Goal: Share content: Share content

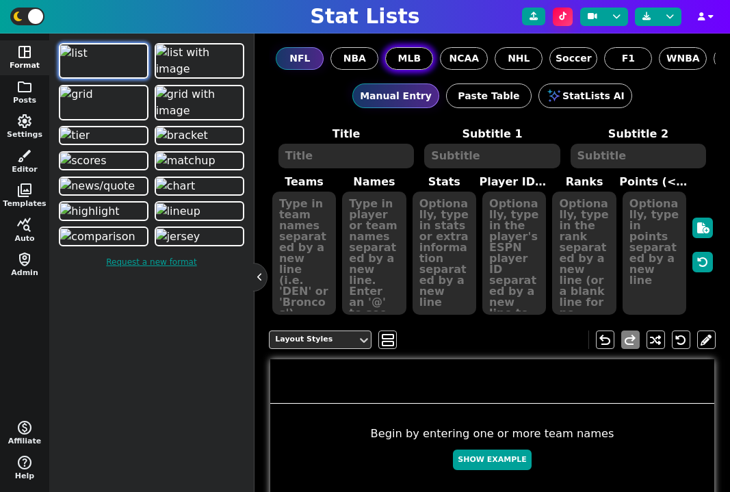
click at [408, 58] on span "MLB" at bounding box center [409, 58] width 23 height 14
click at [0, 0] on input "MLB" at bounding box center [0, 0] width 0 height 0
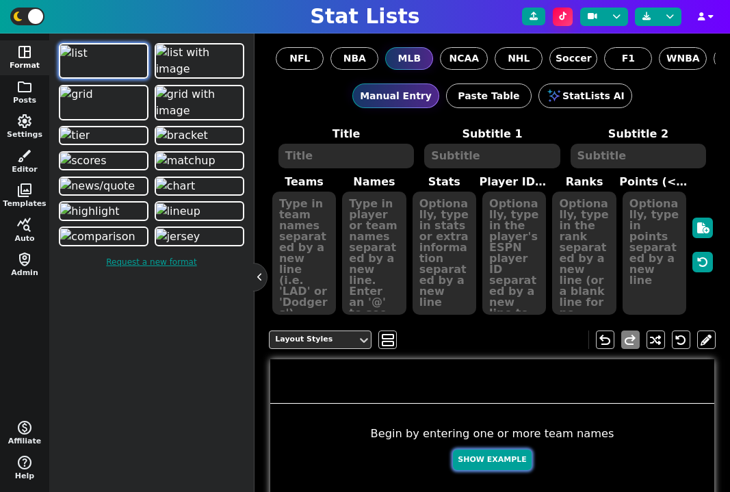
click at [487, 466] on button "Show Example" at bounding box center [492, 460] width 78 height 21
type textarea "Example Post"
type textarea "Random"
type textarea "LAD ATL LAD MIL TEX MIL CHC TOR PHI SEA"
type textarea "[PERSON_NAME] [PERSON_NAME] [PERSON_NAME] [PERSON_NAME] [PERSON_NAME] [PERSON_N…"
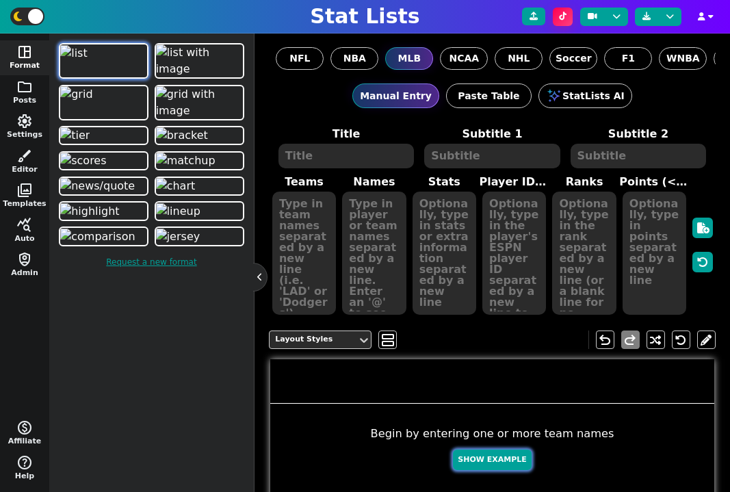
type textarea "696 684 580 475 414 392 381 318 315 178"
type textarea "39251 32685 33223 39878 28976 37515 32815 32667 31267 32175"
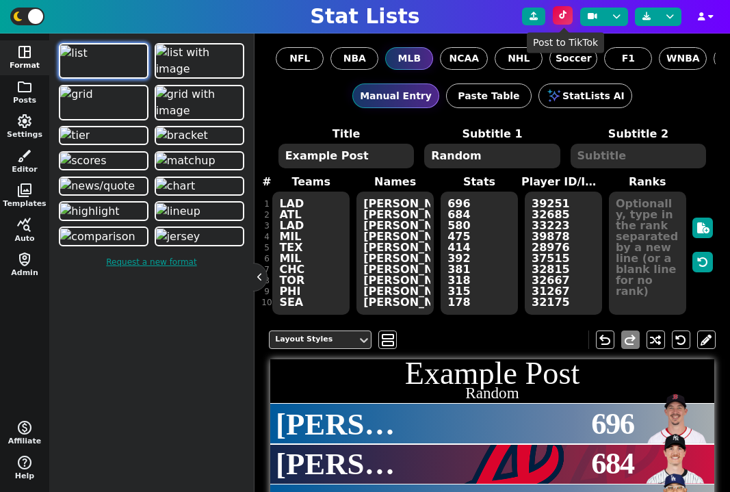
click at [561, 12] on icon at bounding box center [563, 15] width 8 height 8
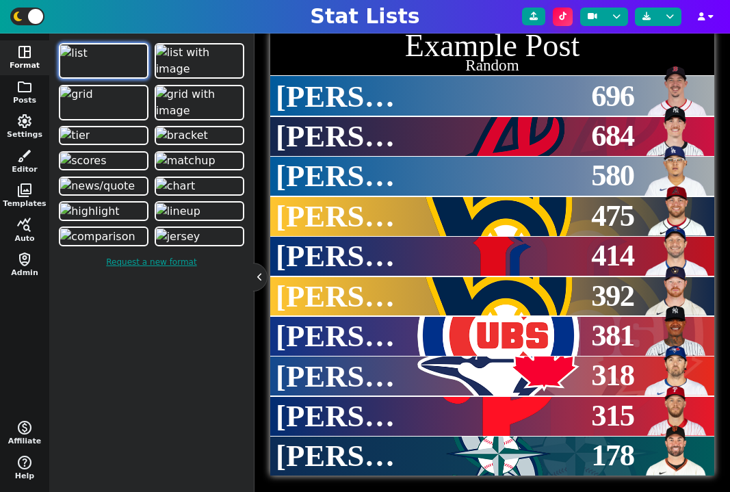
scroll to position [335, 0]
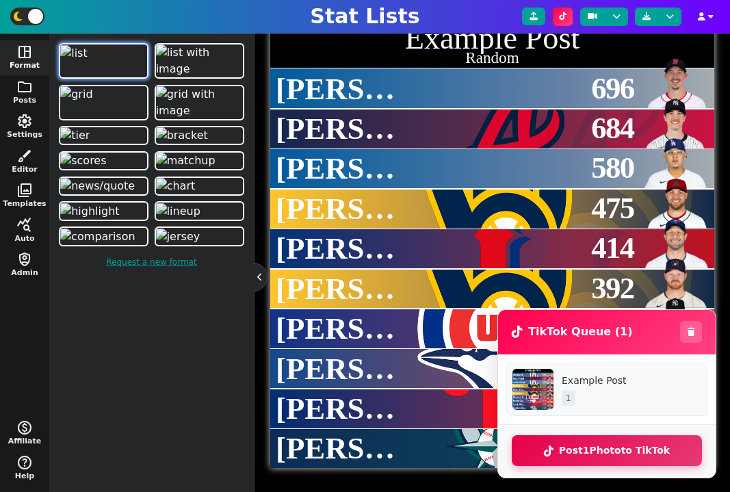
click at [620, 455] on button "Post 1 Photo to TikTok" at bounding box center [607, 450] width 190 height 31
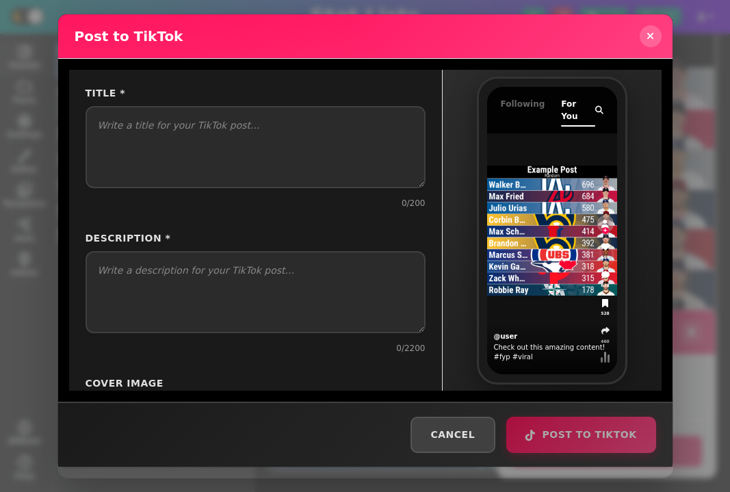
select select "PUBLIC_TO_EVERYONE"
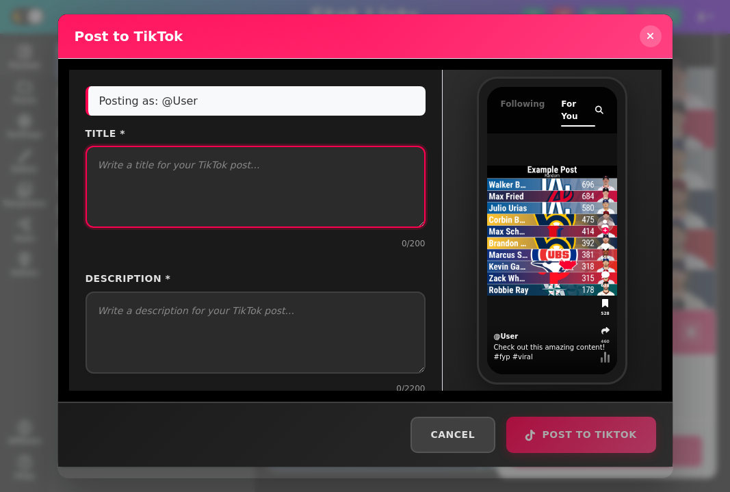
click at [270, 176] on textarea "Title *" at bounding box center [256, 187] width 340 height 82
type textarea "title"
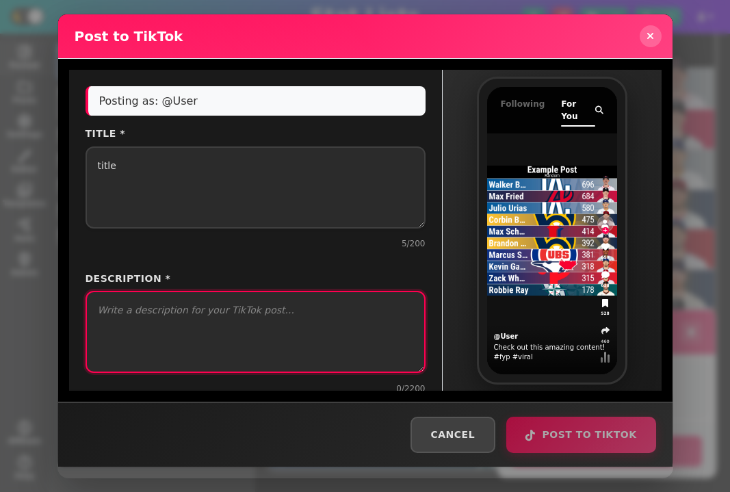
click at [235, 311] on textarea "Description *" at bounding box center [256, 332] width 340 height 82
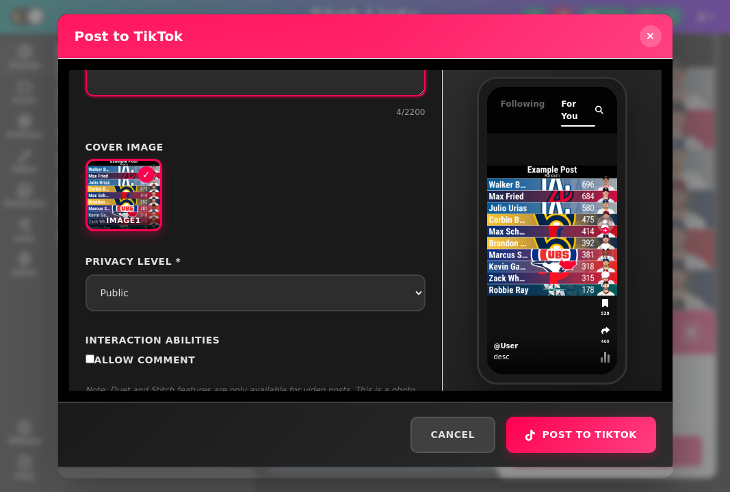
scroll to position [291, 0]
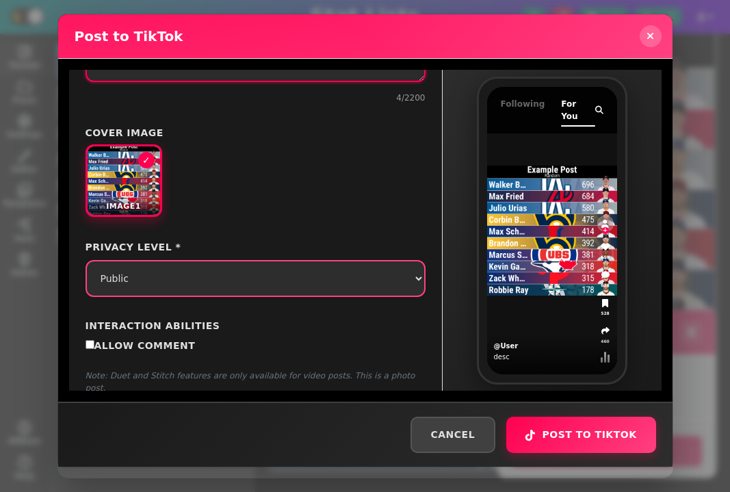
type textarea "desc"
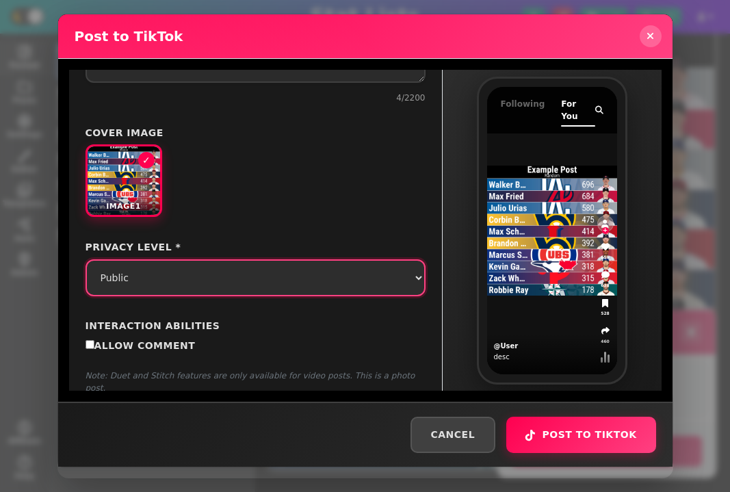
click at [188, 275] on select "Select privacy level Public Friends Only Me" at bounding box center [256, 277] width 340 height 37
select select "SELF_ONLY"
click at [86, 259] on select "Select privacy level Public Friends Only Me" at bounding box center [256, 277] width 340 height 37
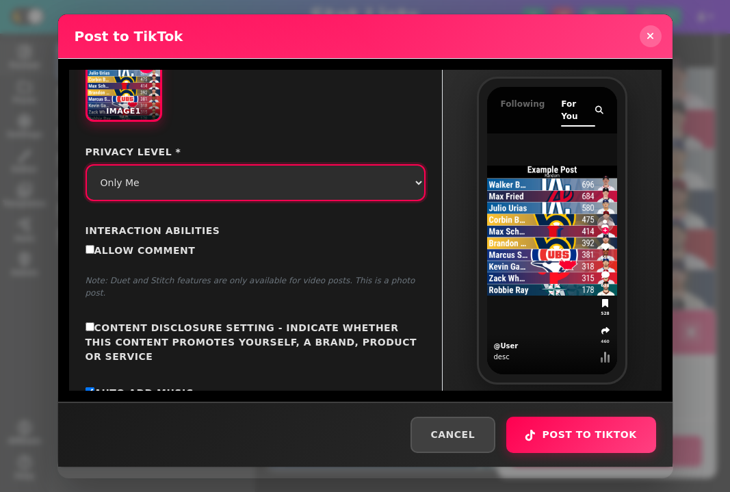
scroll to position [426, 0]
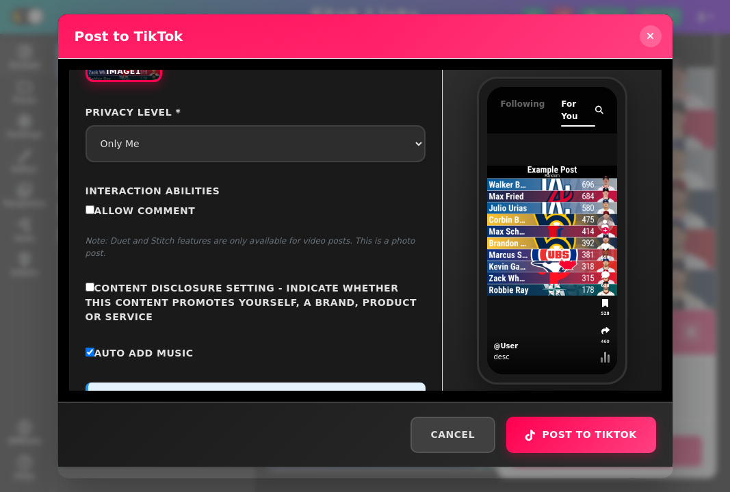
click at [131, 205] on span "Allow Comment" at bounding box center [144, 210] width 101 height 11
click at [94, 205] on input "Allow Comment" at bounding box center [90, 209] width 9 height 9
checkbox input "true"
click at [613, 434] on button "Post to TikTok" at bounding box center [581, 434] width 149 height 36
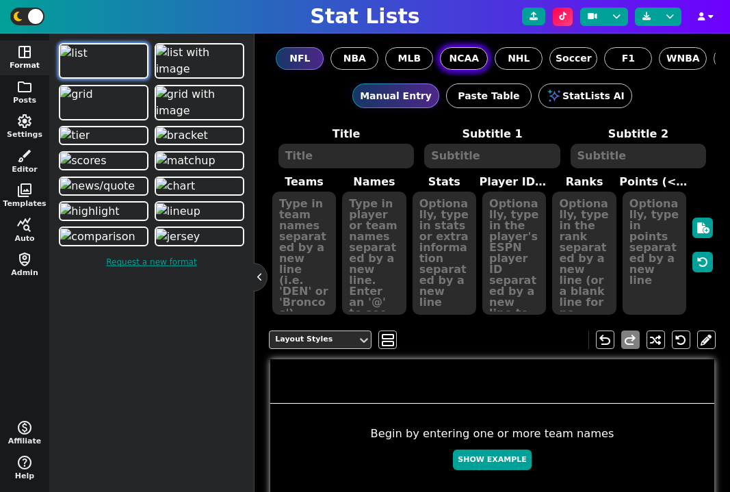
click at [474, 65] on span "NCAA" at bounding box center [464, 58] width 30 height 14
click at [0, 0] on input "NCAA" at bounding box center [0, 0] width 0 height 0
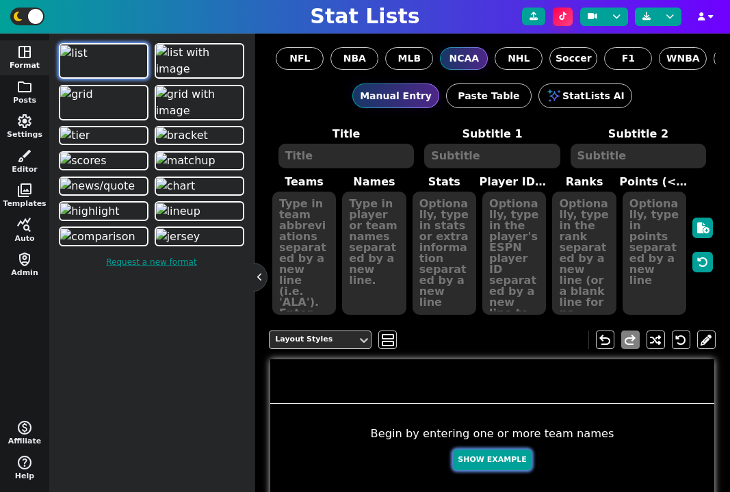
click at [490, 454] on button "Show Example" at bounding box center [492, 460] width 78 height 21
type textarea "Example Post"
type textarea "Random"
type textarea "OU WASH UMD UNC SC COLO ORE ND USC UGA"
type textarea "[PERSON_NAME] [PERSON_NAME] [PERSON_NAME] [PERSON_NAME] [PERSON_NAME] [PERSON_N…"
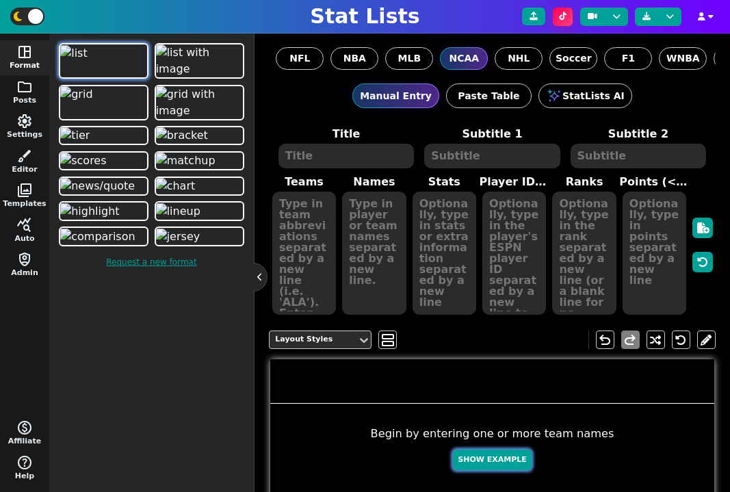
type textarea "700 631 431 399 390 343 226 216 169 157"
type textarea "4427238 4360423 4567097 4431452 4426339 4432762 4426338 4361994 4431611 4430841"
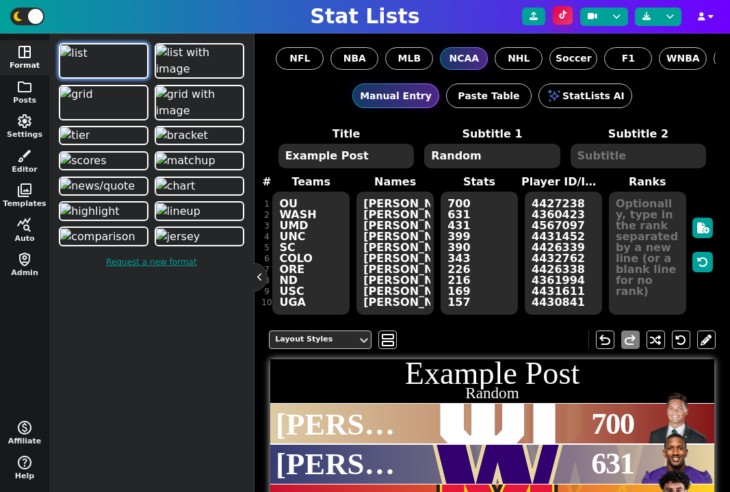
click at [569, 18] on button at bounding box center [563, 15] width 20 height 18
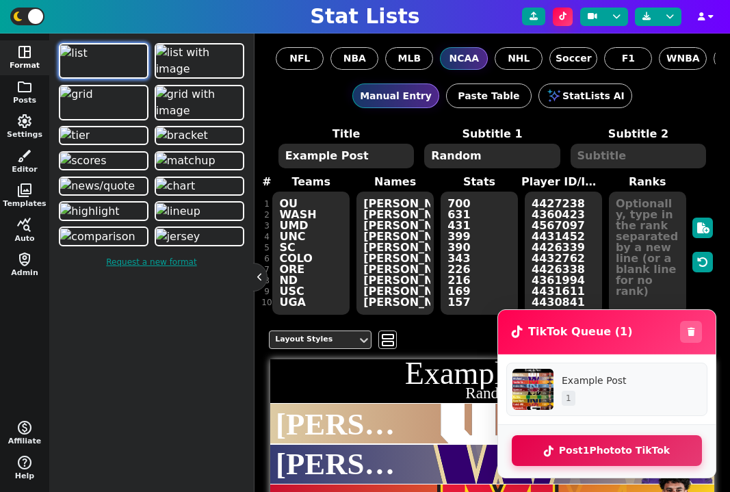
click at [624, 450] on button "Post 1 Photo to TikTok" at bounding box center [607, 450] width 190 height 31
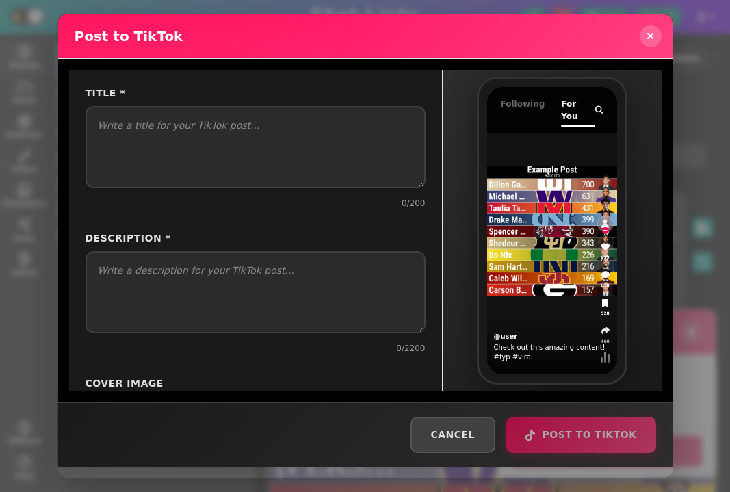
select select "PUBLIC_TO_EVERYONE"
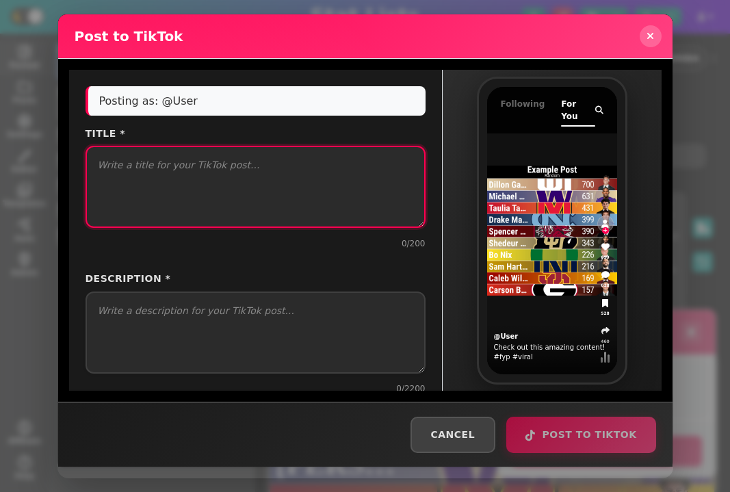
click at [293, 211] on textarea "Title *" at bounding box center [256, 187] width 340 height 82
type textarea "t"
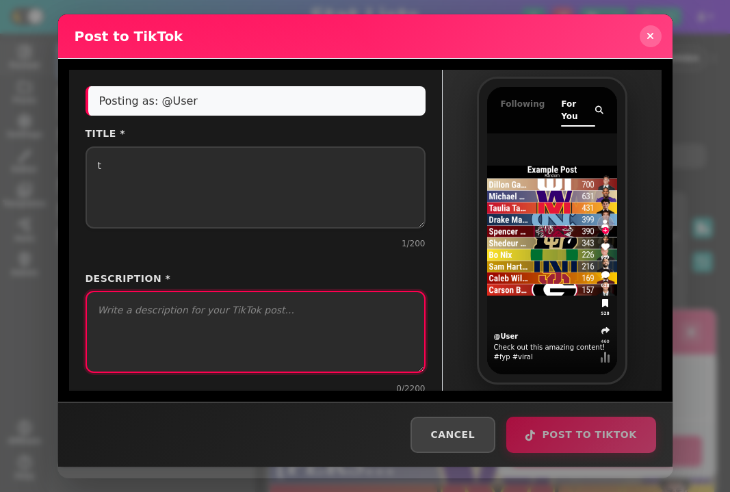
click at [225, 335] on textarea "Description *" at bounding box center [256, 332] width 340 height 82
type textarea "s"
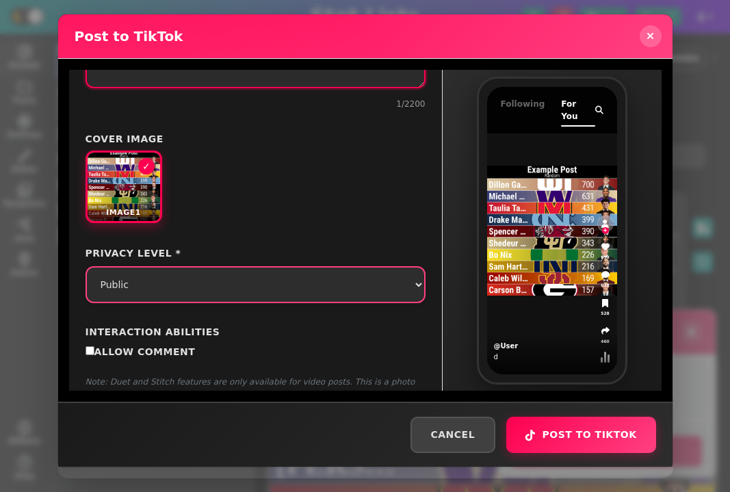
scroll to position [292, 0]
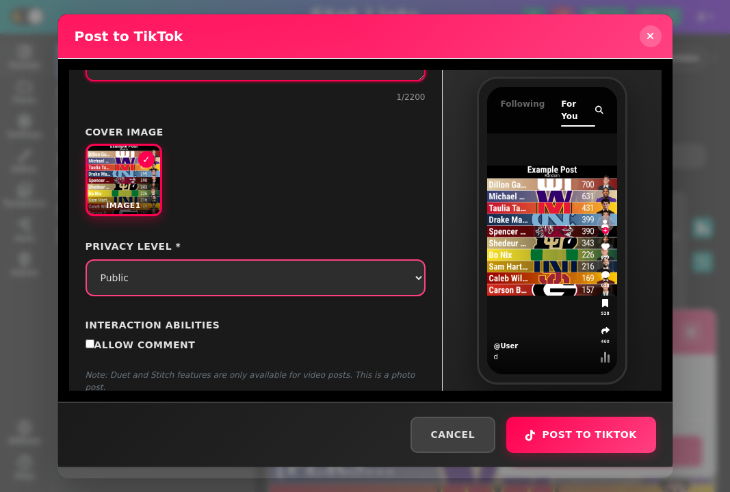
type textarea "d"
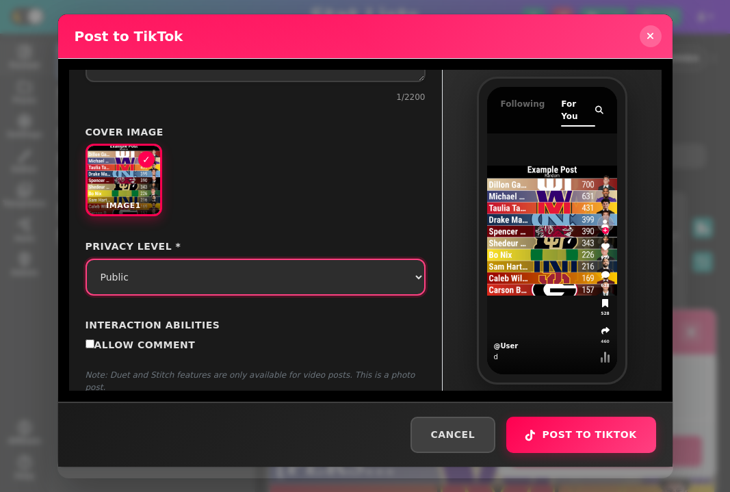
click at [167, 276] on select "Select privacy level Public Friends Only Me" at bounding box center [256, 277] width 340 height 37
select select "SELF_ONLY"
click at [86, 259] on select "Select privacy level Public Friends Only Me" at bounding box center [256, 277] width 340 height 37
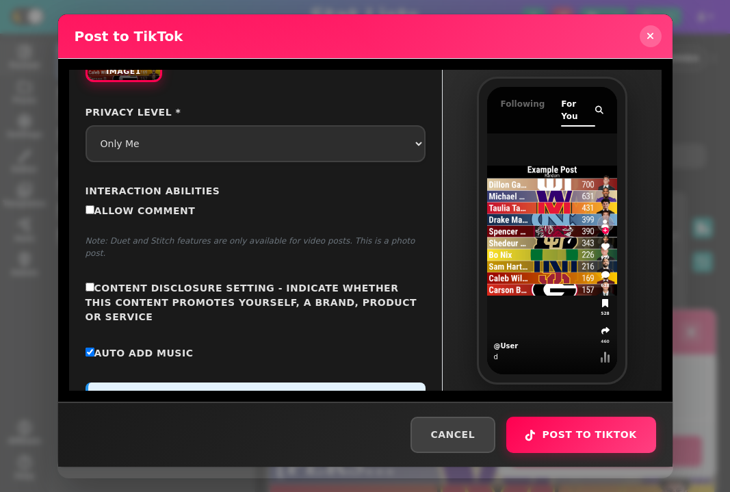
click at [157, 207] on span "Allow Comment" at bounding box center [144, 210] width 101 height 11
click at [94, 207] on input "Allow Comment" at bounding box center [90, 209] width 9 height 9
checkbox input "true"
click at [583, 442] on button "Post to TikTok" at bounding box center [581, 434] width 149 height 36
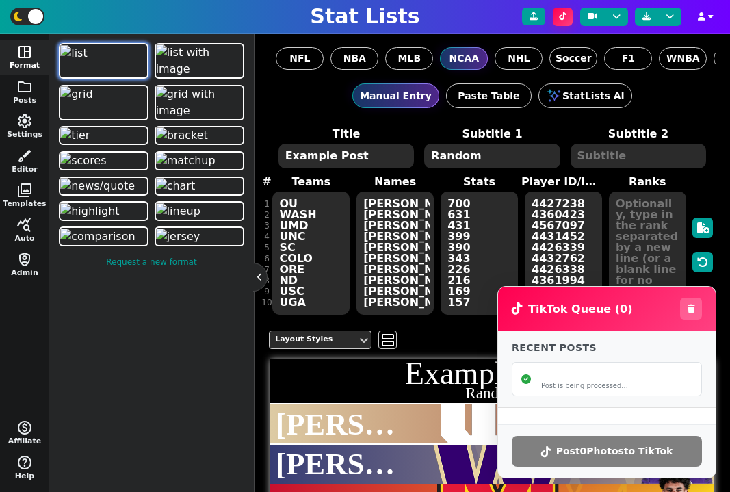
click at [590, 385] on span "Post is being processed..." at bounding box center [617, 386] width 152 height 8
click at [612, 385] on span "Post is being processed..." at bounding box center [617, 386] width 152 height 8
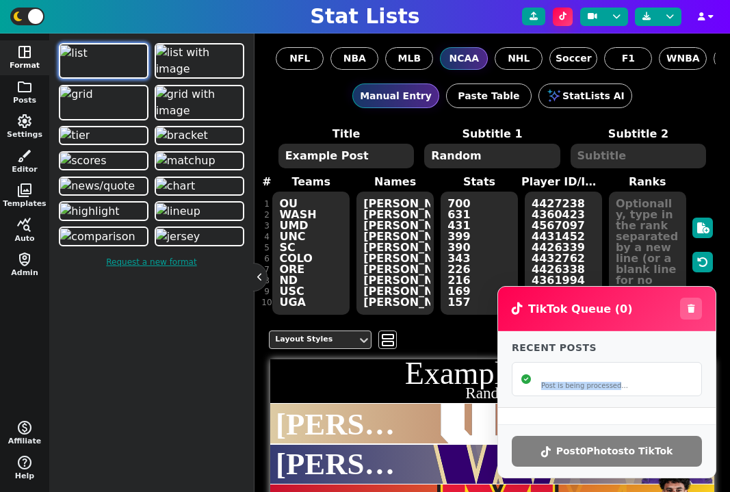
copy span "Post is being processed"
drag, startPoint x: 620, startPoint y: 385, endPoint x: 539, endPoint y: 389, distance: 80.2
click at [539, 389] on div "PUBLISH_COMPLETE Post is being processed..." at bounding box center [607, 379] width 190 height 34
